Goal: Communication & Community: Answer question/provide support

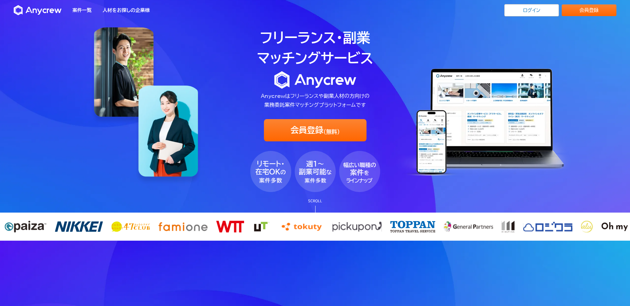
click at [559, 10] on div "会員登録" at bounding box center [587, 10] width 57 height 12
click at [521, 14] on link "ログイン" at bounding box center [531, 10] width 55 height 12
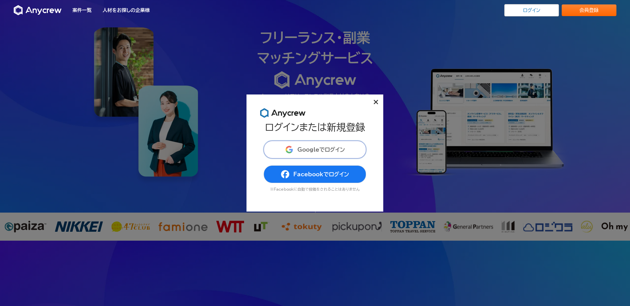
click at [326, 148] on span "Googleでログイン" at bounding box center [321, 149] width 48 height 5
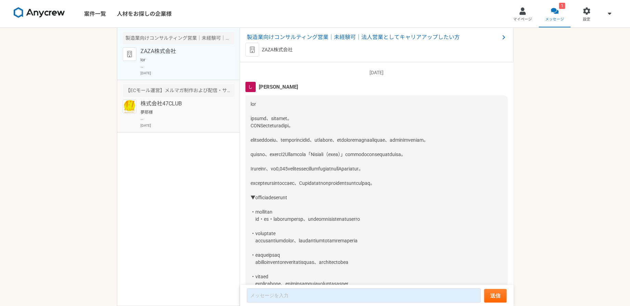
scroll to position [237, 0]
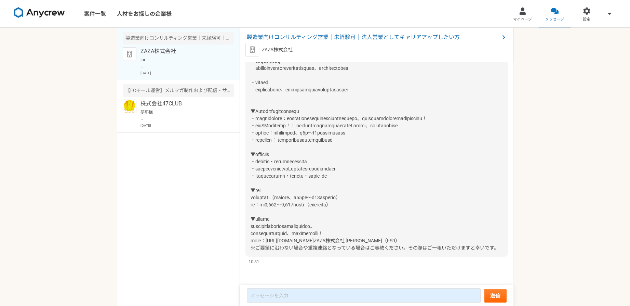
click at [215, 64] on p at bounding box center [182, 63] width 84 height 12
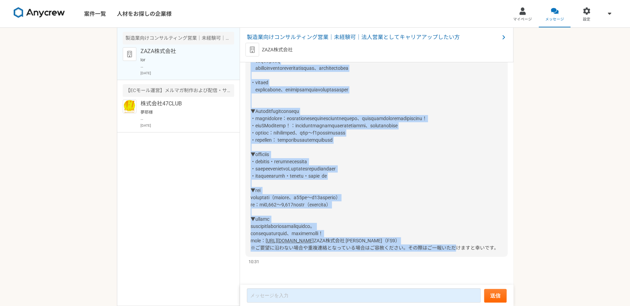
scroll to position [237, 0]
drag, startPoint x: 249, startPoint y: 102, endPoint x: 548, endPoint y: 254, distance: 335.3
click at [548, 254] on div "案件一覧 人材をお探しの企業様 マイページ メッセージ 設定 製造業向けコンサルティング営業｜未経験可｜法人営業としてキャリアアップしたい方 ZAZA株式会社…" at bounding box center [315, 153] width 630 height 306
copy div "lor ipsumd、sitamet。 CONSecteturadipi。 elitseddoeiu、temporincidid、utlabore、etdol…"
click at [293, 151] on span at bounding box center [340, 75] width 178 height 336
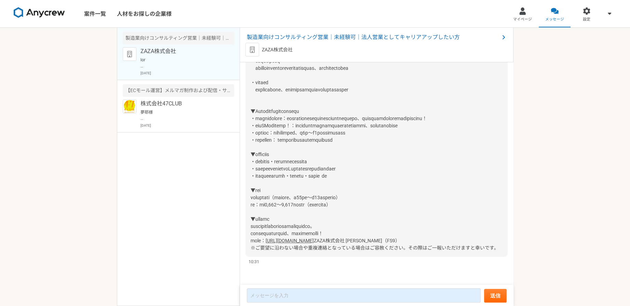
click at [323, 189] on span at bounding box center [340, 75] width 178 height 336
click at [372, 190] on div "[URL][DOMAIN_NAME] ZAZA株式会社 [PERSON_NAME]（FS9） ※ご要望に沿わない場合や重複連絡となっている場合はご容赦ください…" at bounding box center [376, 79] width 262 height 355
click at [382, 210] on div "[URL][DOMAIN_NAME] ZAZA株式会社 [PERSON_NAME]（FS9） ※ご要望に沿わない場合や重複連絡となっている場合はご容赦ください…" at bounding box center [376, 79] width 262 height 355
click at [314, 238] on link "[URL][DOMAIN_NAME]" at bounding box center [290, 240] width 48 height 5
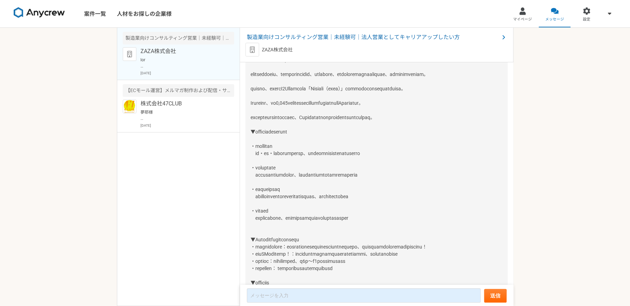
scroll to position [0, 0]
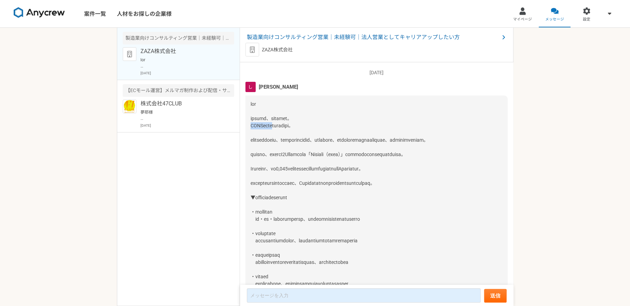
drag, startPoint x: 249, startPoint y: 125, endPoint x: 280, endPoint y: 124, distance: 30.8
click at [280, 124] on div "[URL][DOMAIN_NAME] ZAZA株式会社 [PERSON_NAME]（FS9） ※ご要望に沿わない場合や重複連絡となっている場合はご容赦ください…" at bounding box center [376, 272] width 262 height 355
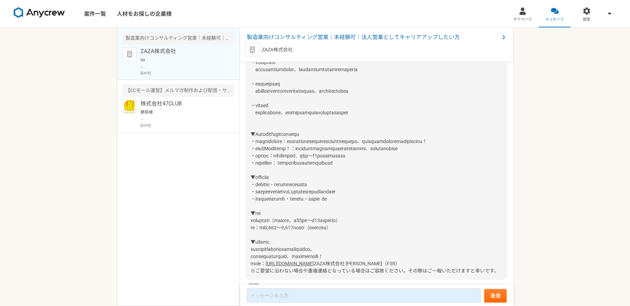
click at [360, 159] on div "[URL][DOMAIN_NAME] ZAZA株式会社 [PERSON_NAME]（FS9） ※ご要望に沿わない場合や重複連絡となっている場合はご容赦ください…" at bounding box center [376, 101] width 262 height 355
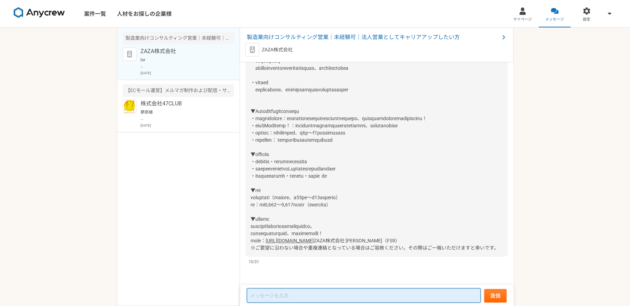
click at [355, 293] on textarea at bounding box center [364, 295] width 234 height 14
paste textarea "ZAZA株式会社 [PERSON_NAME] 様 この度はご連絡をいただき、誠にありがとうございました。 また、私のこれまでの経歴をご評価いただき、面談のご案…"
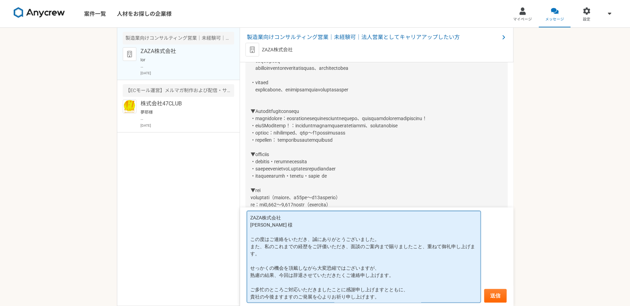
scroll to position [16, 0]
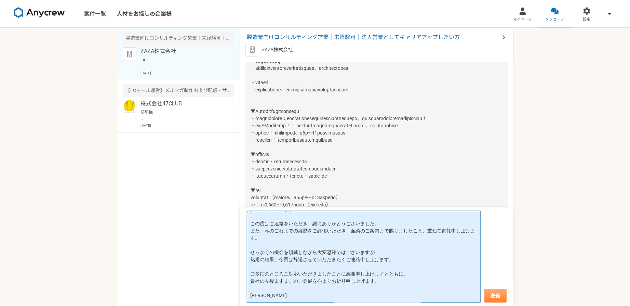
type textarea "ZAZA株式会社 [PERSON_NAME] 様 この度はご連絡をいただき、誠にありがとうございました。 また、私のこれまでの経歴をご評価いただき、面談のご案…"
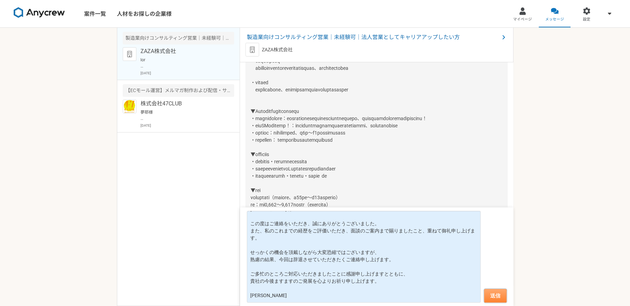
click at [500, 292] on button "送信" at bounding box center [495, 296] width 23 height 14
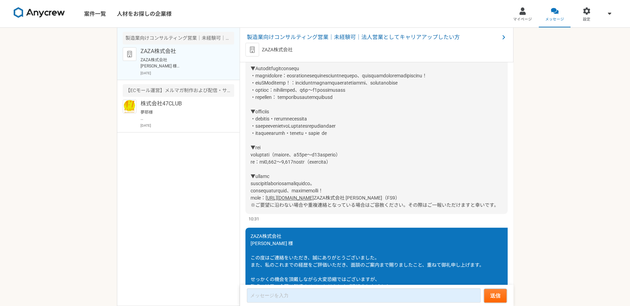
scroll to position [354, 0]
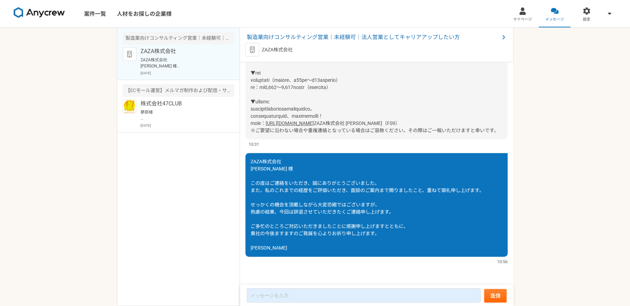
click at [119, 198] on div "製造業向けコンサルティング営業｜未経験可｜法人営業としてキャリアアップしたい方 ZAZA株式会社 ZAZA株式会社 [PERSON_NAME] 様 この度はご…" at bounding box center [178, 167] width 123 height 278
click at [37, 11] on img at bounding box center [39, 12] width 51 height 11
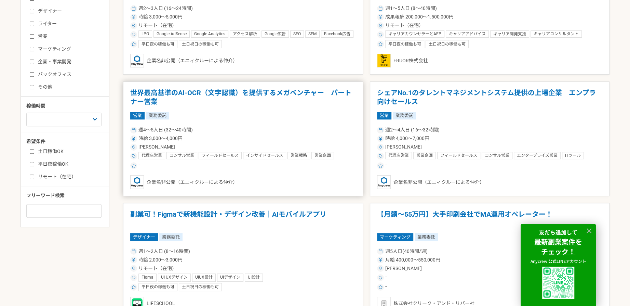
scroll to position [239, 0]
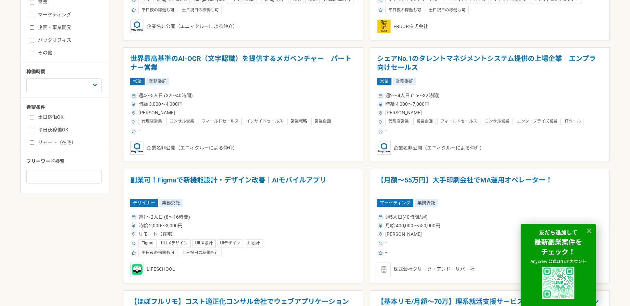
click at [59, 143] on label "リモート（在宅）" at bounding box center [69, 142] width 79 height 7
click at [34, 143] on input "リモート（在宅）" at bounding box center [32, 142] width 4 height 4
checkbox input "true"
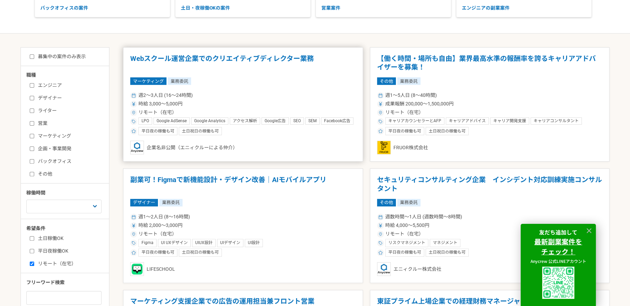
scroll to position [84, 0]
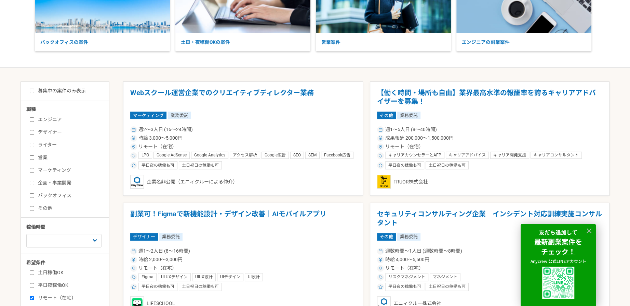
click at [61, 196] on label "バックオフィス" at bounding box center [69, 195] width 79 height 7
click at [34, 196] on input "バックオフィス" at bounding box center [32, 195] width 4 height 4
checkbox input "true"
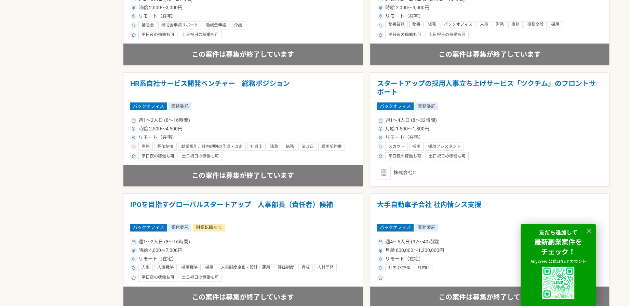
scroll to position [802, 0]
